Goal: Complete application form

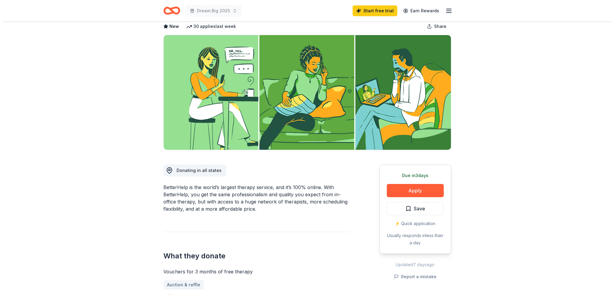
scroll to position [30, 0]
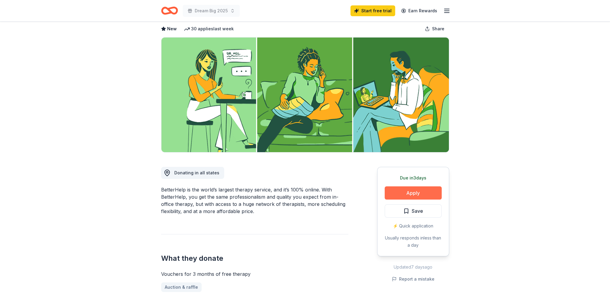
click at [401, 191] on button "Apply" at bounding box center [413, 192] width 57 height 13
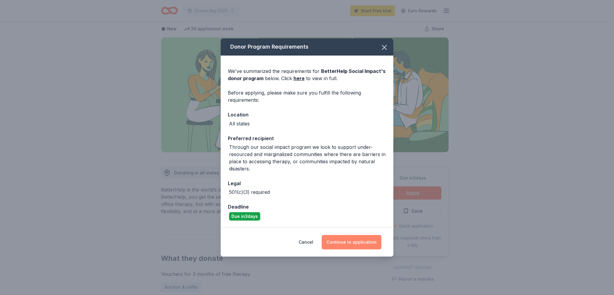
click at [348, 240] on button "Continue to application" at bounding box center [352, 242] width 60 height 14
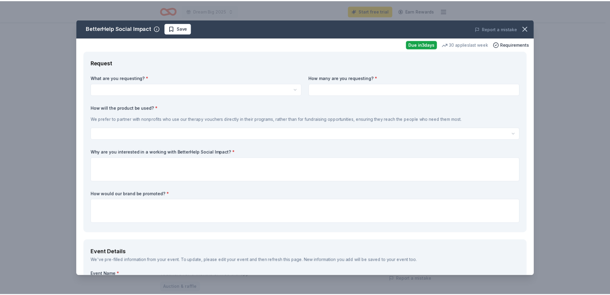
scroll to position [0, 0]
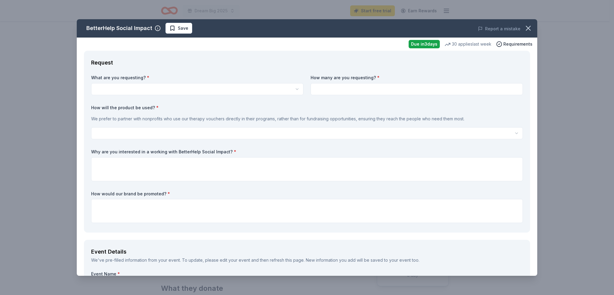
click at [201, 90] on html "Dream Big 2025 Start free trial Earn Rewards Due [DATE] Share BetterHelp Social…" at bounding box center [307, 147] width 614 height 295
select select "Vouchers for 3 months of free therapy"
click at [381, 85] on input at bounding box center [417, 89] width 212 height 12
type input "1"
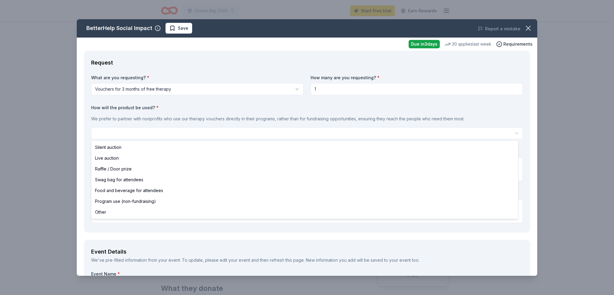
click at [222, 133] on html "Dream Big 2025 Start free trial Earn Rewards Due [DATE] Share BetterHelp Social…" at bounding box center [307, 147] width 614 height 295
select select "silentAuction"
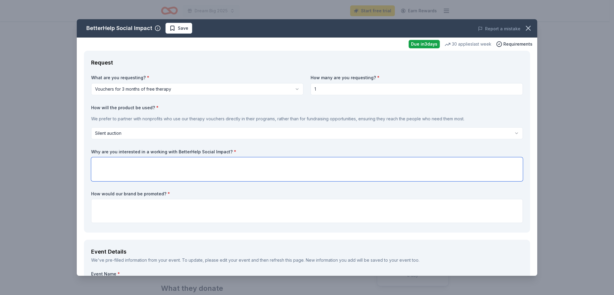
click at [130, 168] on textarea at bounding box center [307, 169] width 432 height 24
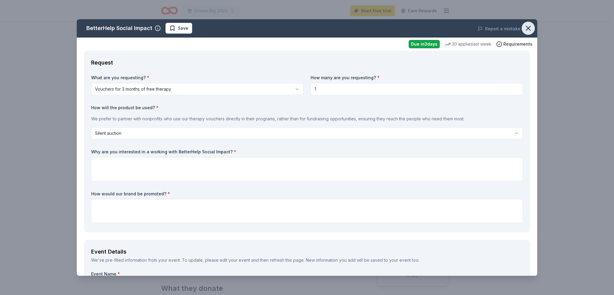
click at [527, 31] on icon "button" at bounding box center [528, 28] width 8 height 8
